Goal: Information Seeking & Learning: Learn about a topic

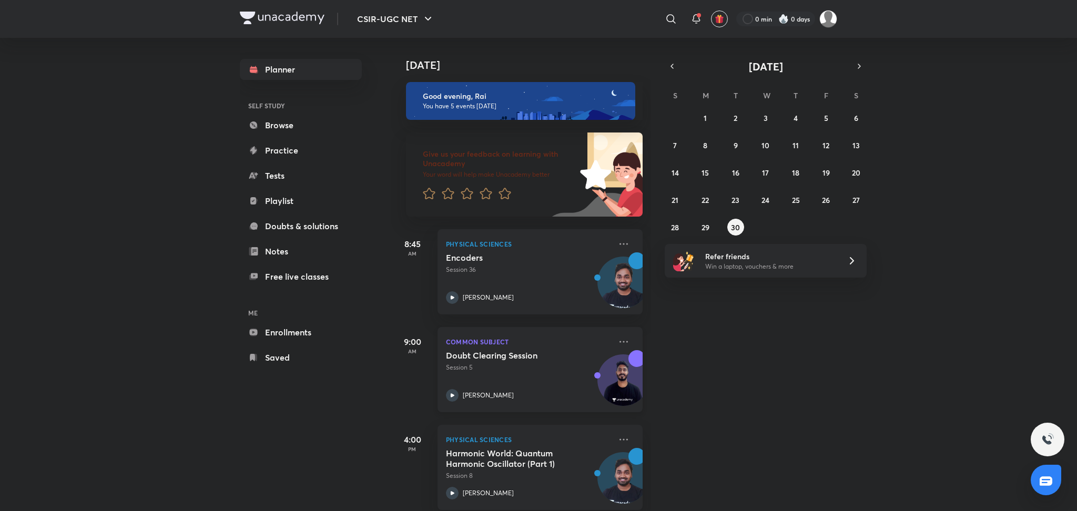
scroll to position [184, 0]
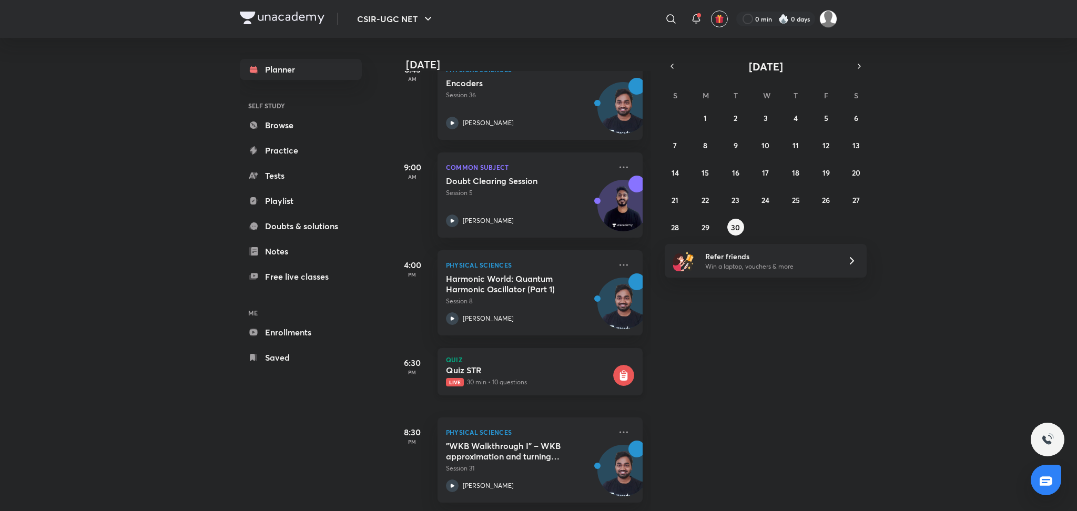
click at [495, 365] on h5 "Quiz STR" at bounding box center [528, 370] width 165 height 11
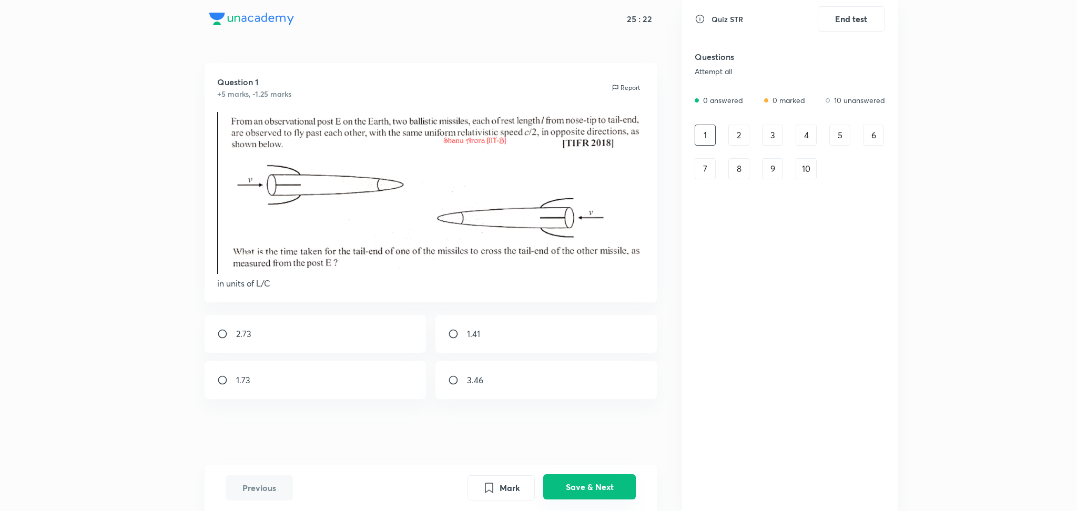
click at [602, 496] on button "Save & Next" at bounding box center [589, 486] width 93 height 25
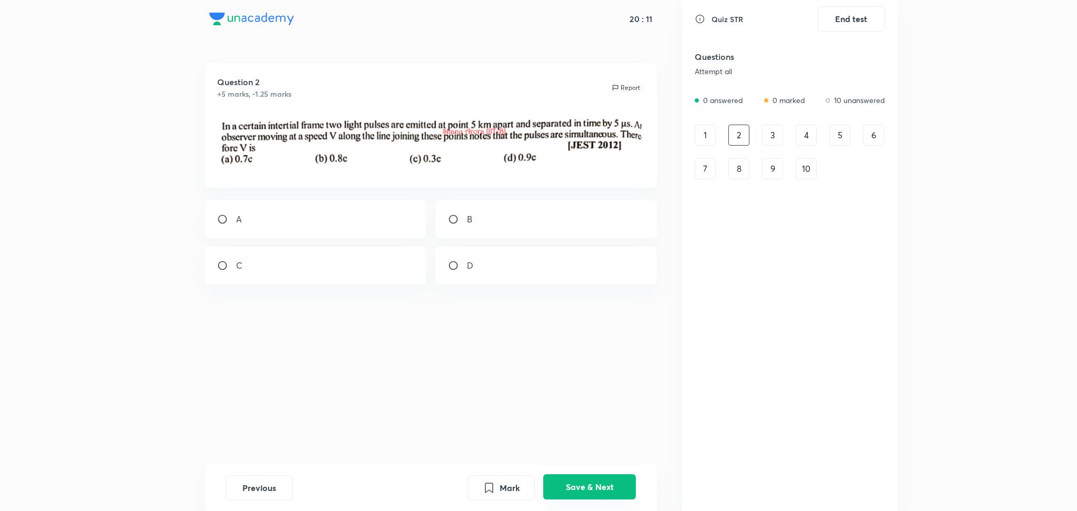
click at [607, 483] on button "Save & Next" at bounding box center [589, 486] width 93 height 25
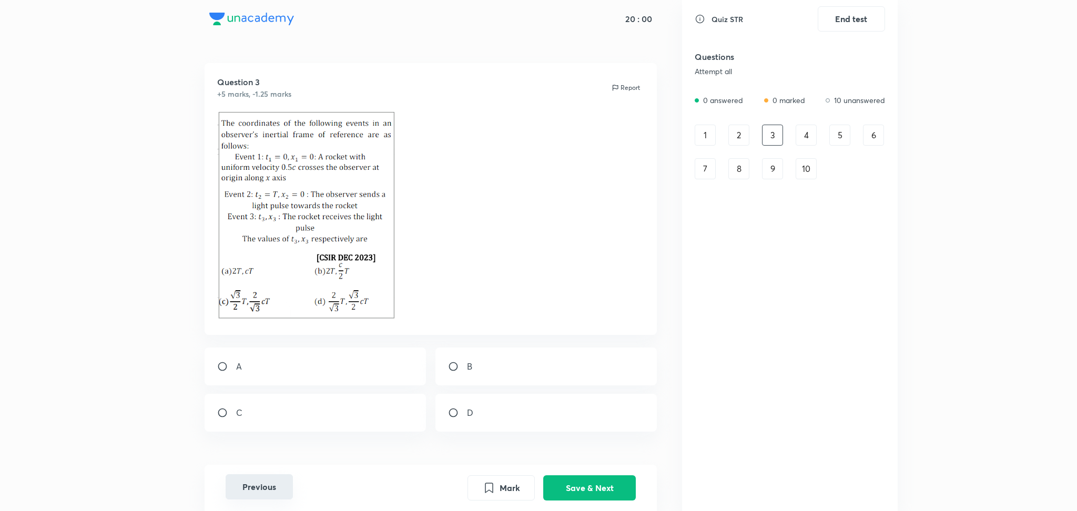
click at [275, 485] on button "Previous" at bounding box center [259, 486] width 67 height 25
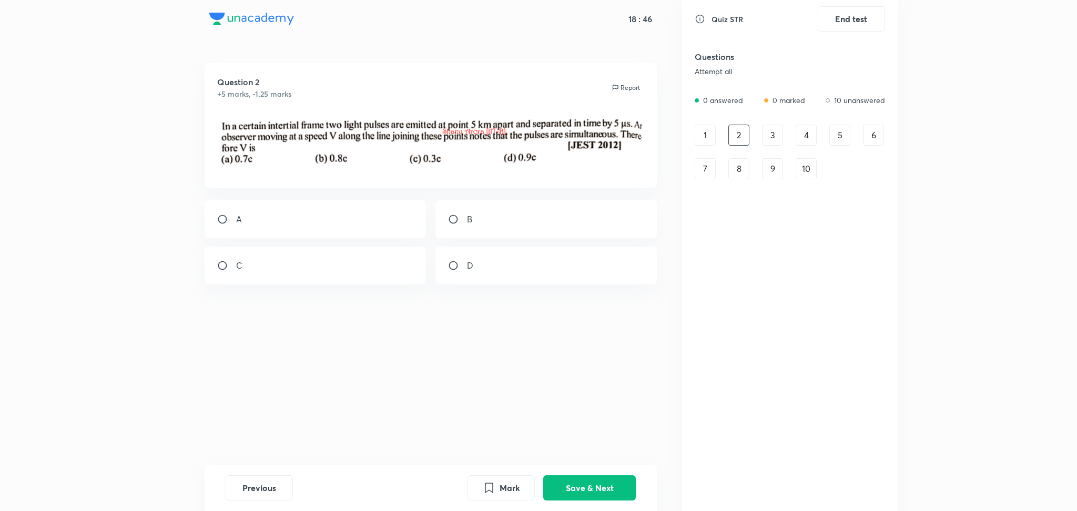
click at [221, 264] on input "radio" at bounding box center [226, 265] width 19 height 11
radio input "true"
click at [572, 489] on button "Save & Next" at bounding box center [589, 486] width 93 height 25
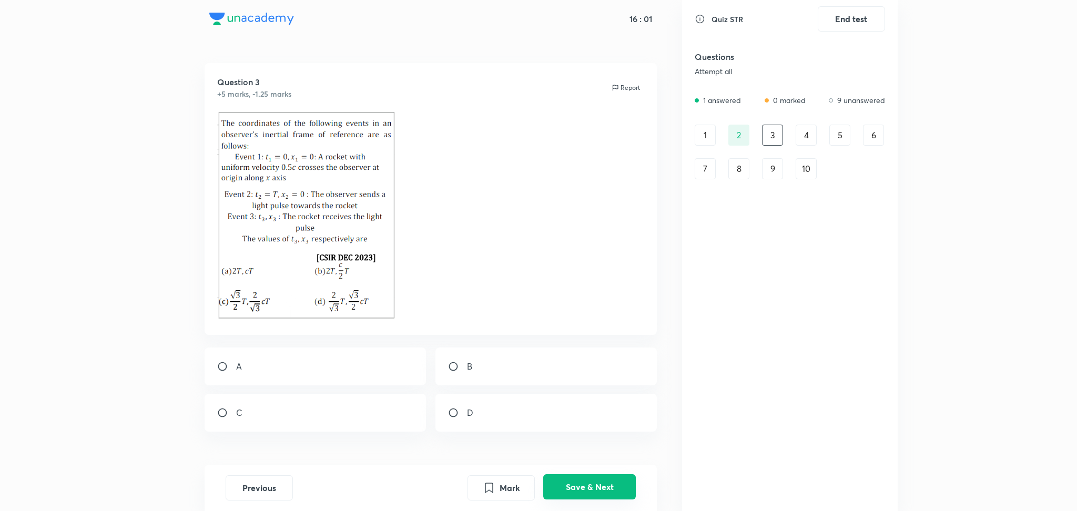
click at [603, 484] on button "Save & Next" at bounding box center [589, 486] width 93 height 25
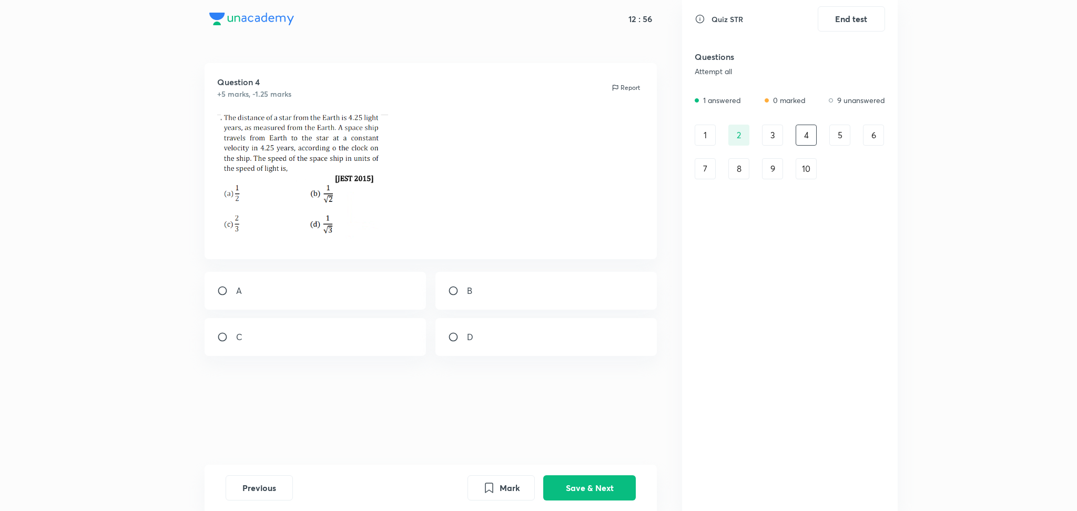
click at [452, 289] on input "radio" at bounding box center [457, 290] width 19 height 11
radio input "true"
click at [577, 489] on button "Save & Next" at bounding box center [589, 486] width 93 height 25
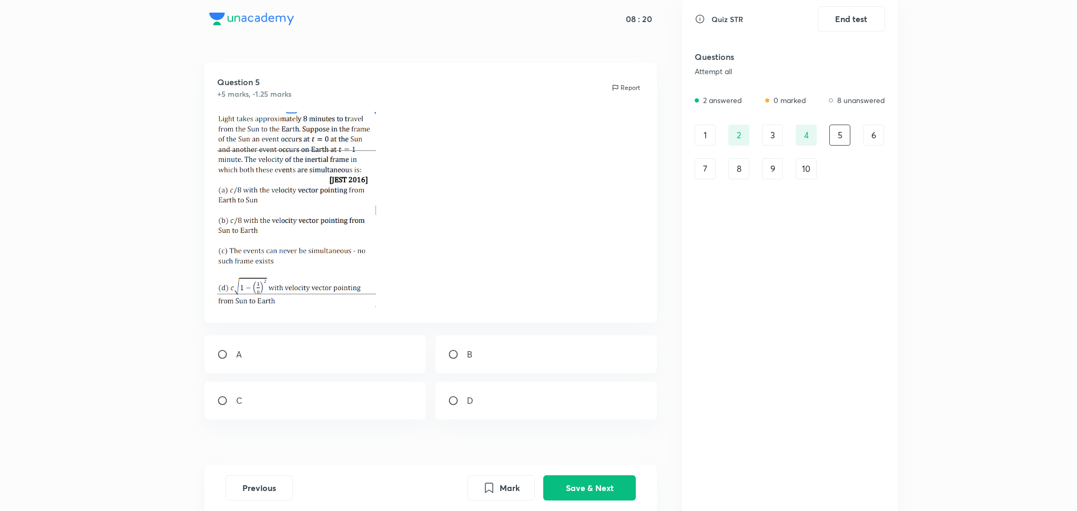
click at [215, 402] on div "C" at bounding box center [316, 401] width 222 height 38
radio input "true"
click at [590, 486] on button "Save & Next" at bounding box center [589, 486] width 93 height 25
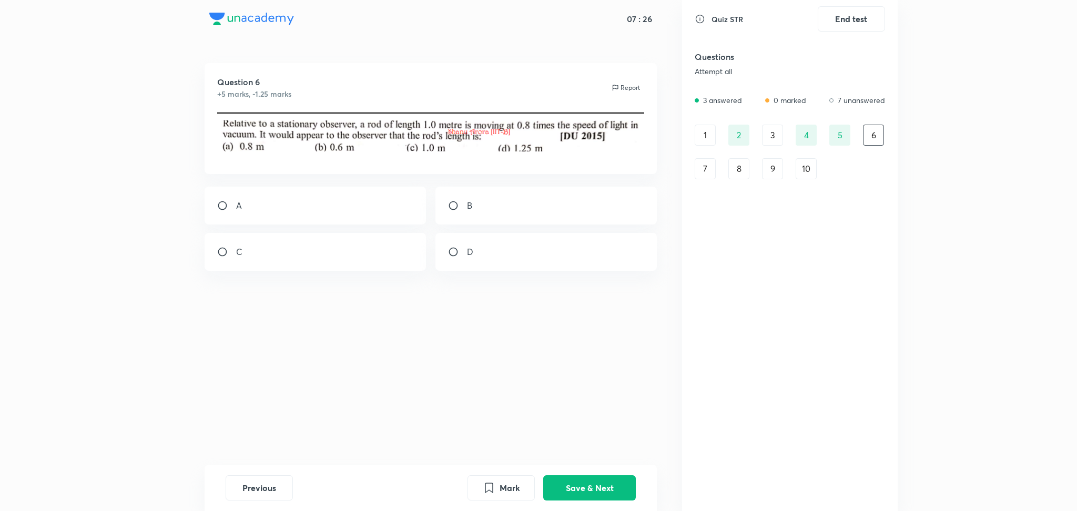
click at [450, 212] on div "B" at bounding box center [546, 206] width 222 height 38
radio input "true"
click at [580, 488] on button "Save & Next" at bounding box center [589, 486] width 93 height 25
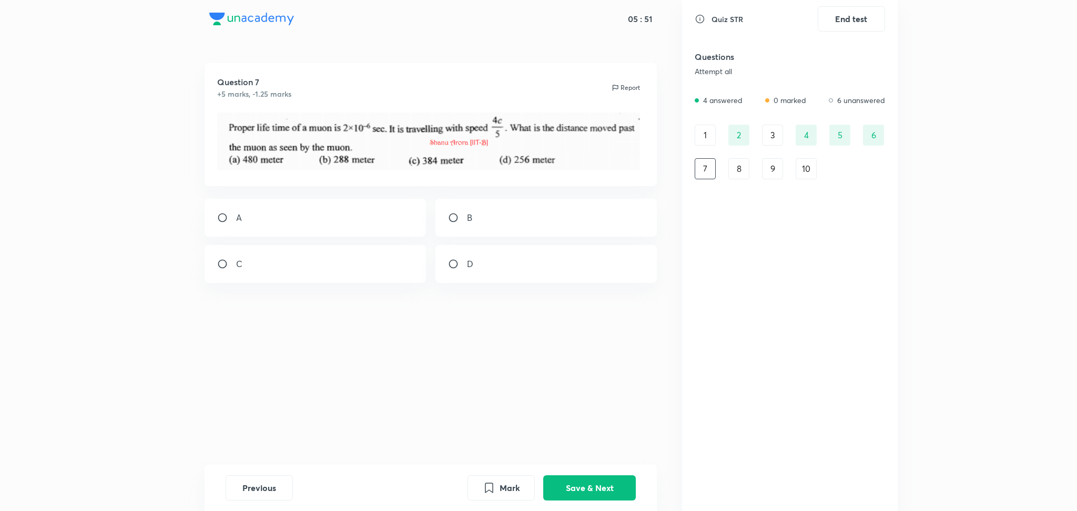
click at [216, 219] on div "A" at bounding box center [316, 218] width 222 height 38
radio input "true"
click at [570, 493] on button "Save & Next" at bounding box center [589, 486] width 93 height 25
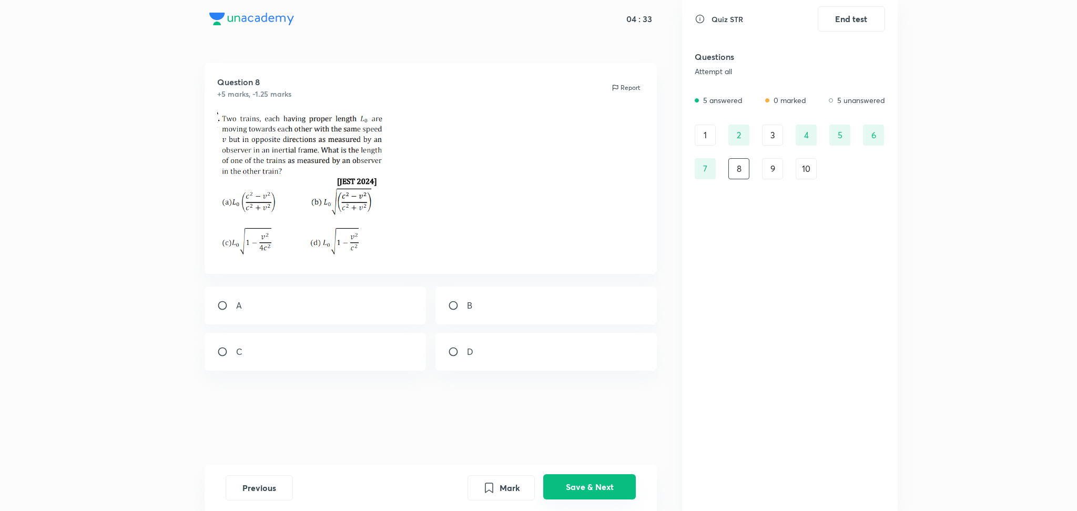
click at [601, 481] on button "Save & Next" at bounding box center [589, 486] width 93 height 25
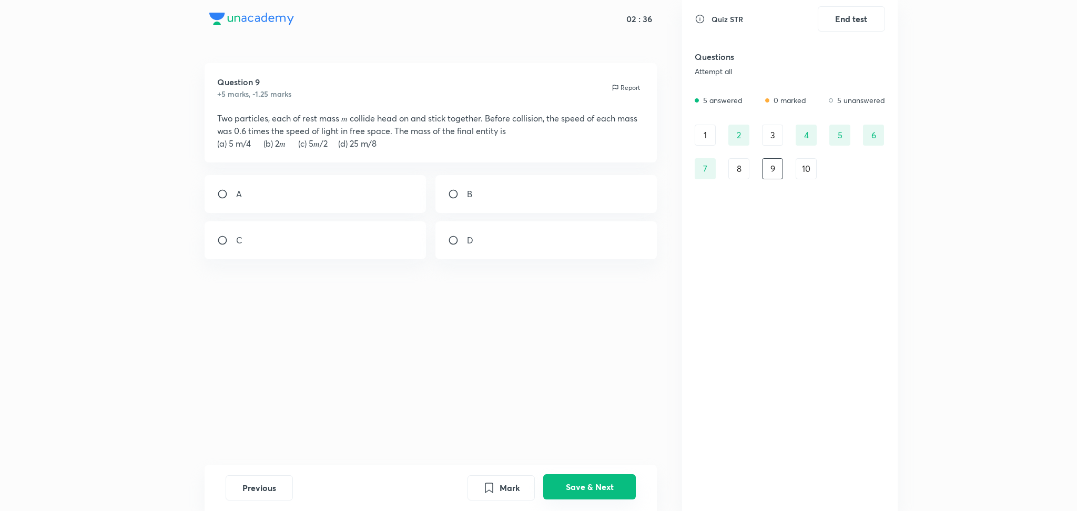
click at [603, 480] on button "Save & Next" at bounding box center [589, 486] width 93 height 25
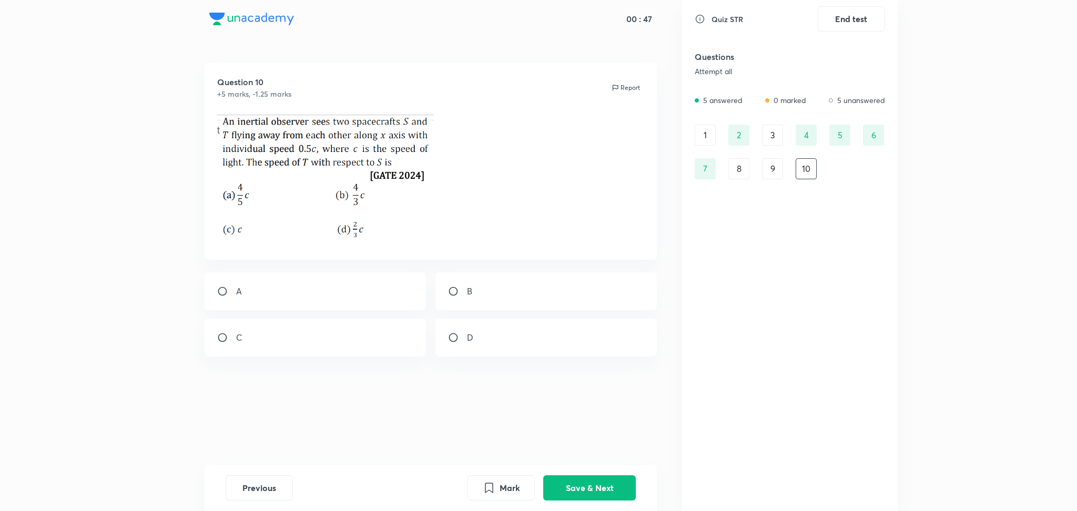
click at [446, 293] on div "B" at bounding box center [546, 291] width 222 height 38
radio input "true"
click at [619, 478] on button "Save & Next" at bounding box center [589, 486] width 93 height 25
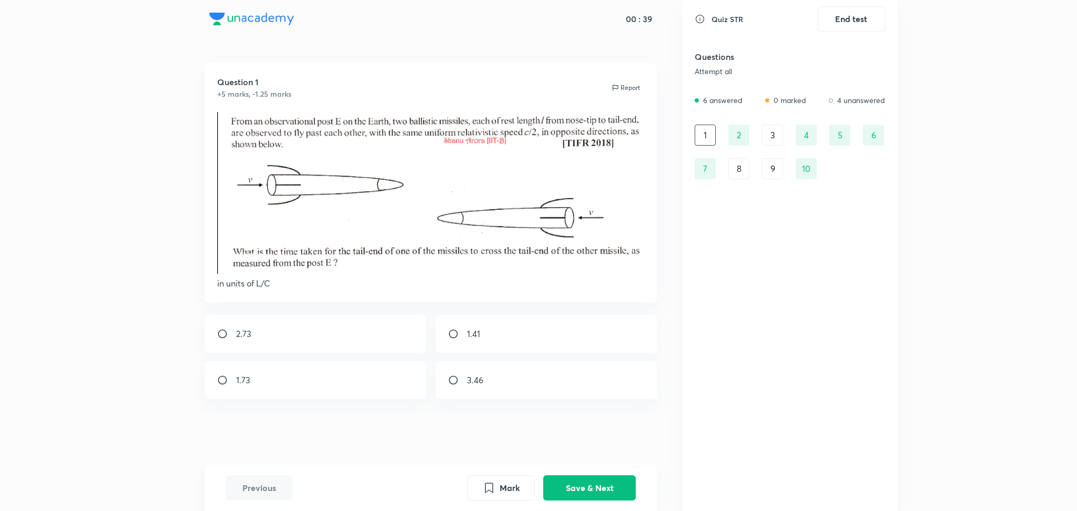
click at [771, 135] on div "3" at bounding box center [772, 135] width 21 height 21
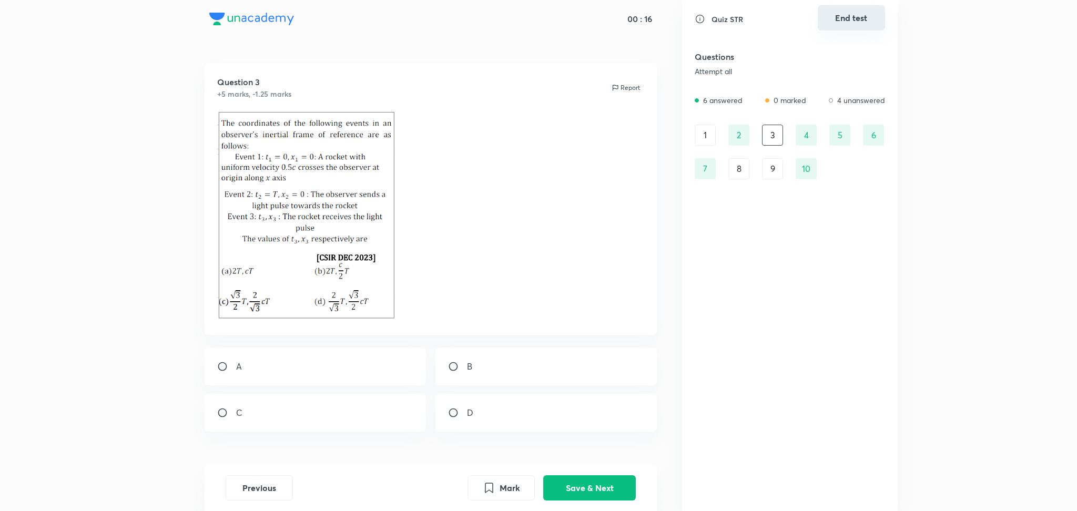
click at [854, 22] on button "End test" at bounding box center [851, 17] width 67 height 25
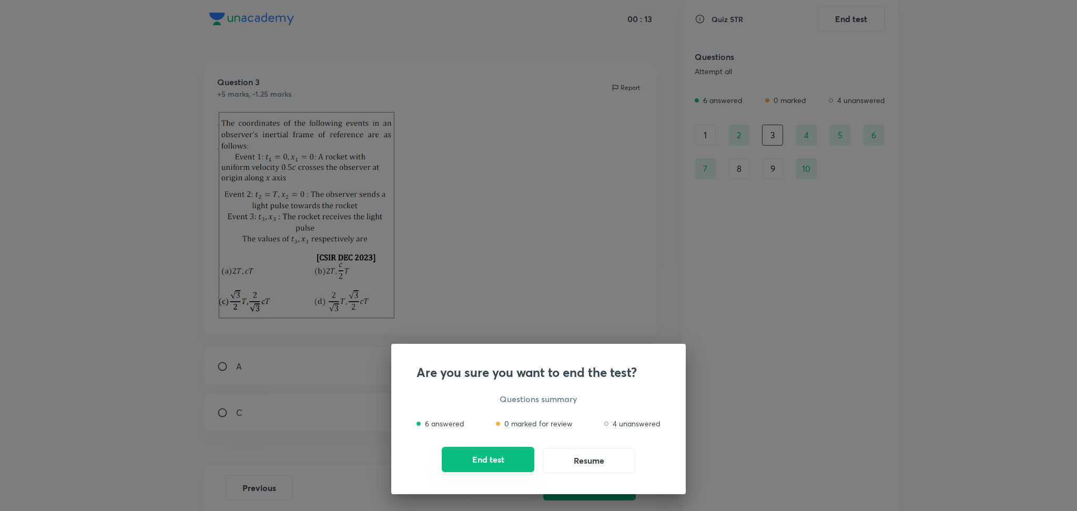
click at [495, 473] on div "End test Resume" at bounding box center [538, 460] width 244 height 25
click at [485, 465] on button "End test" at bounding box center [488, 459] width 93 height 25
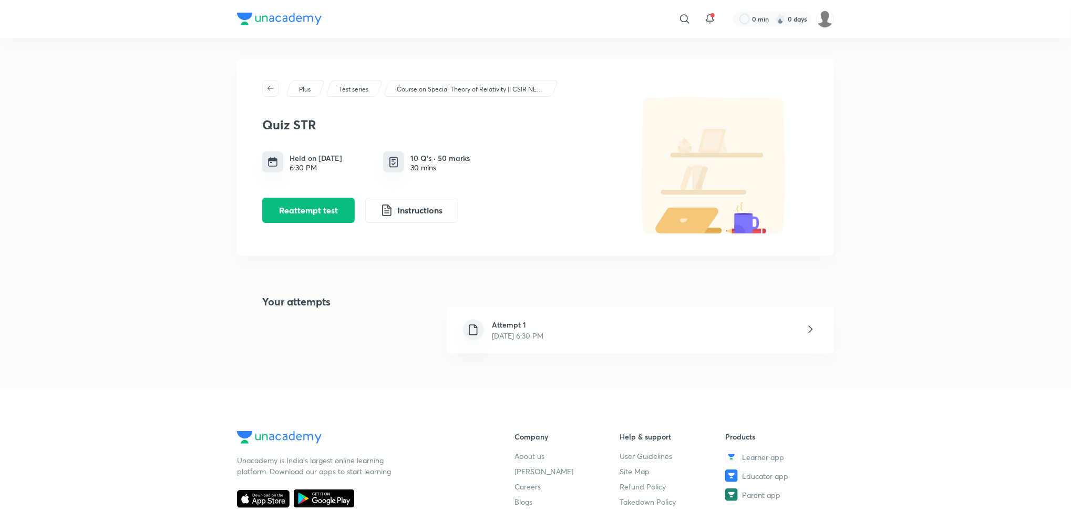
click at [659, 333] on div "Attempt 1 [DATE] 6:30 PM" at bounding box center [640, 330] width 388 height 47
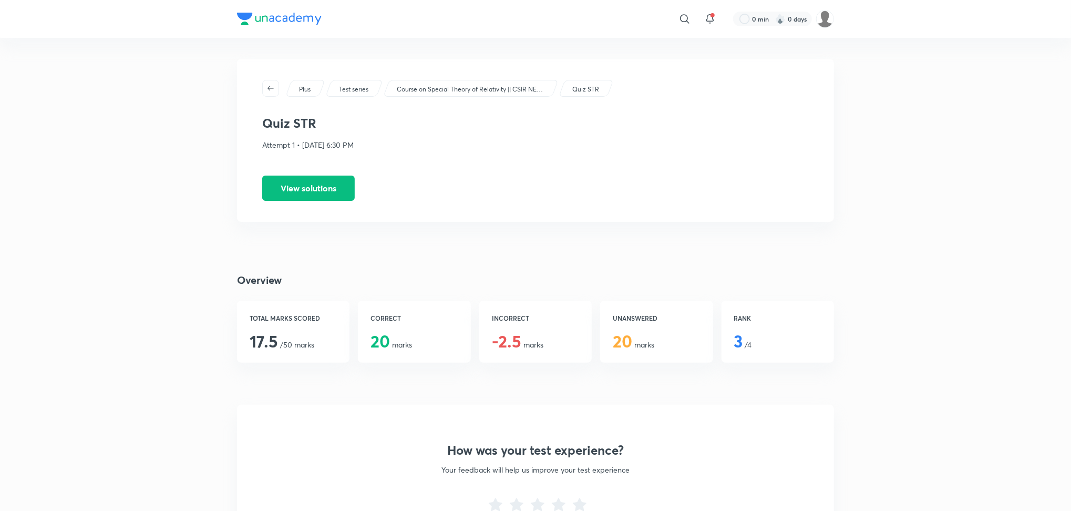
click at [751, 351] on div "RANK 3 /4" at bounding box center [778, 332] width 113 height 62
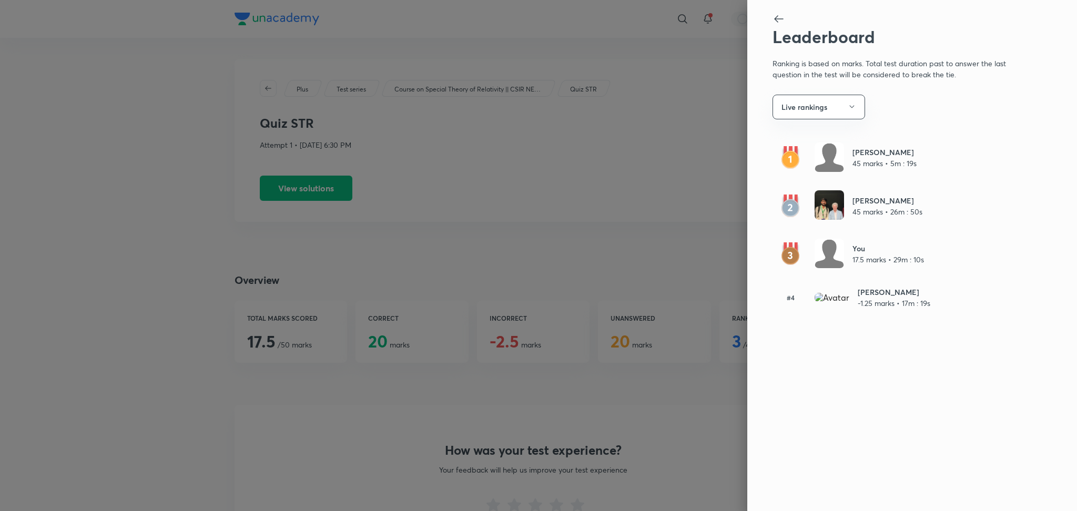
click at [690, 392] on div at bounding box center [538, 255] width 1077 height 511
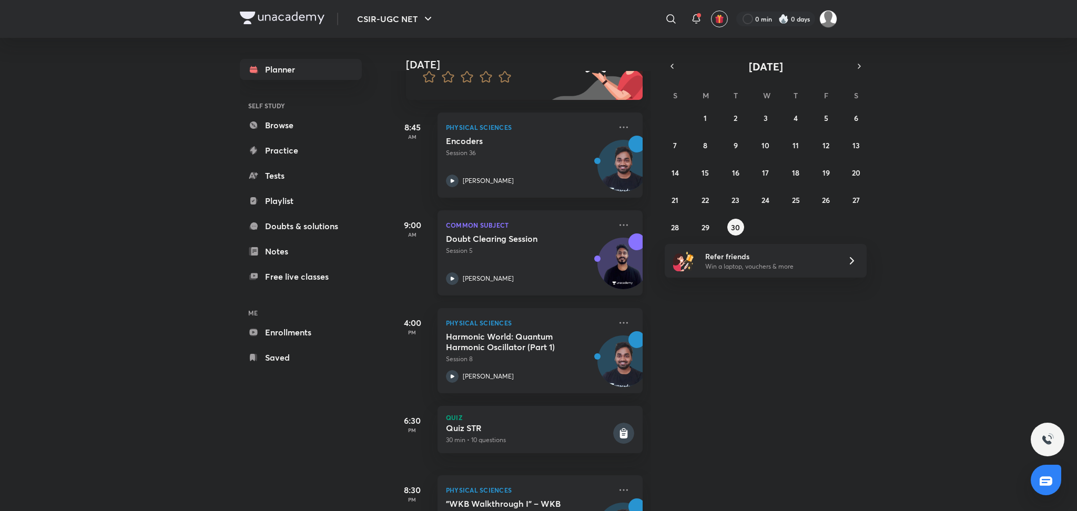
scroll to position [184, 0]
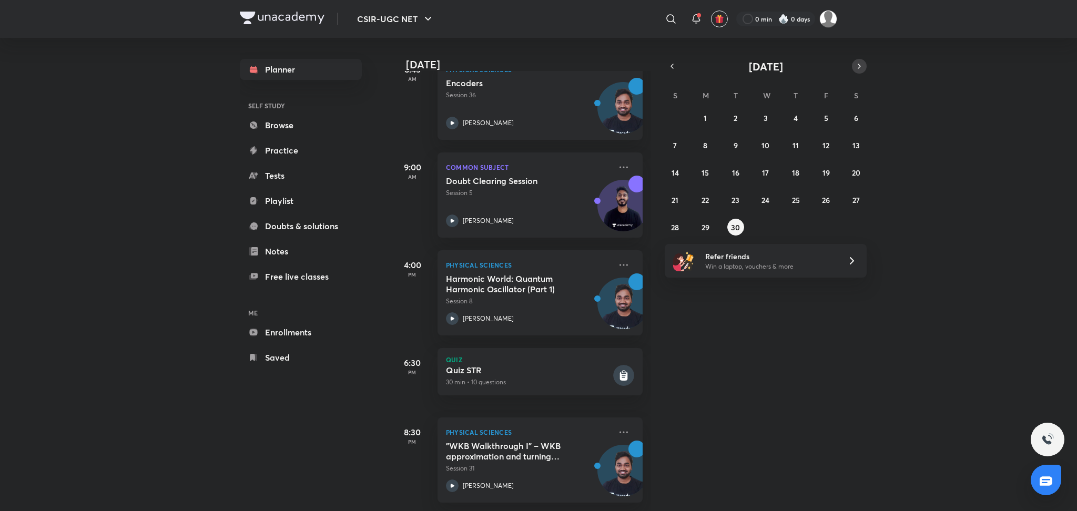
click at [859, 64] on icon "button" at bounding box center [859, 66] width 2 height 4
click at [670, 69] on icon "button" at bounding box center [672, 66] width 8 height 9
